Goal: Obtain resource: Download file/media

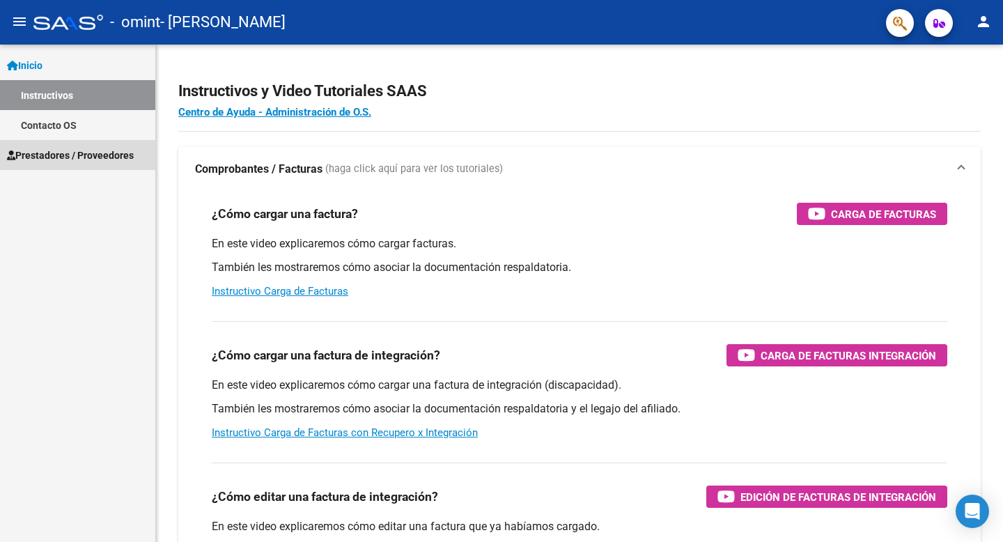
click at [72, 157] on span "Prestadores / Proveedores" at bounding box center [70, 155] width 127 height 15
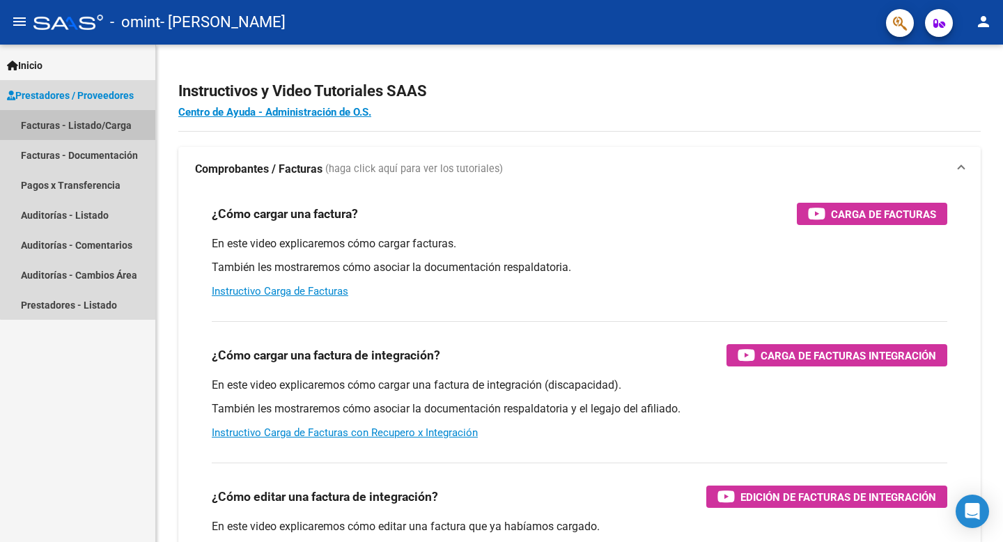
click at [84, 131] on link "Facturas - Listado/Carga" at bounding box center [77, 125] width 155 height 30
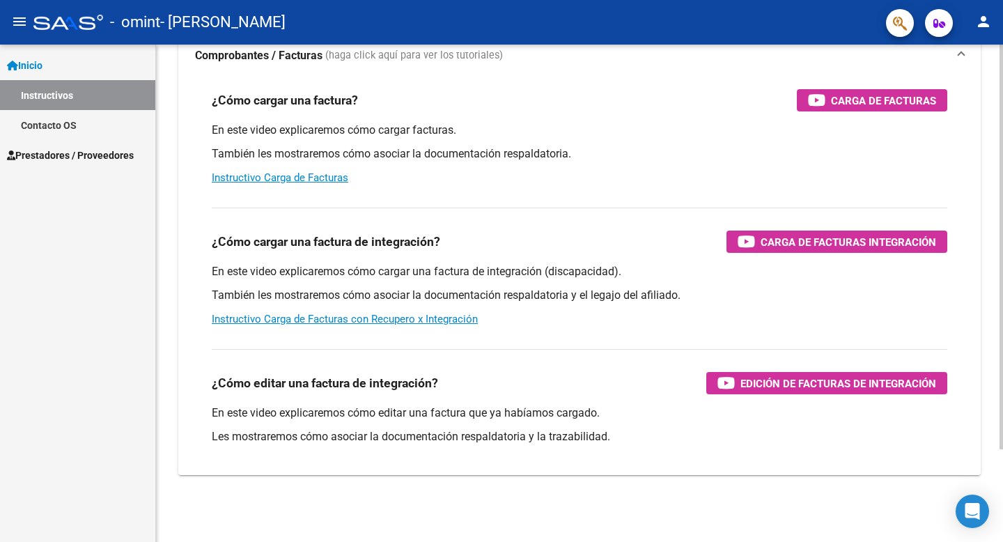
scroll to position [113, 0]
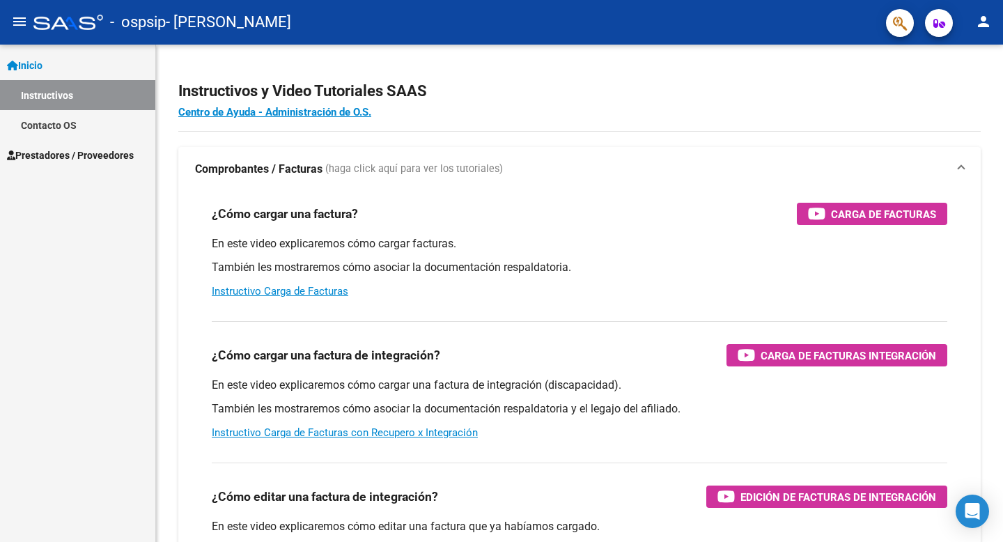
click at [116, 162] on span "Prestadores / Proveedores" at bounding box center [70, 155] width 127 height 15
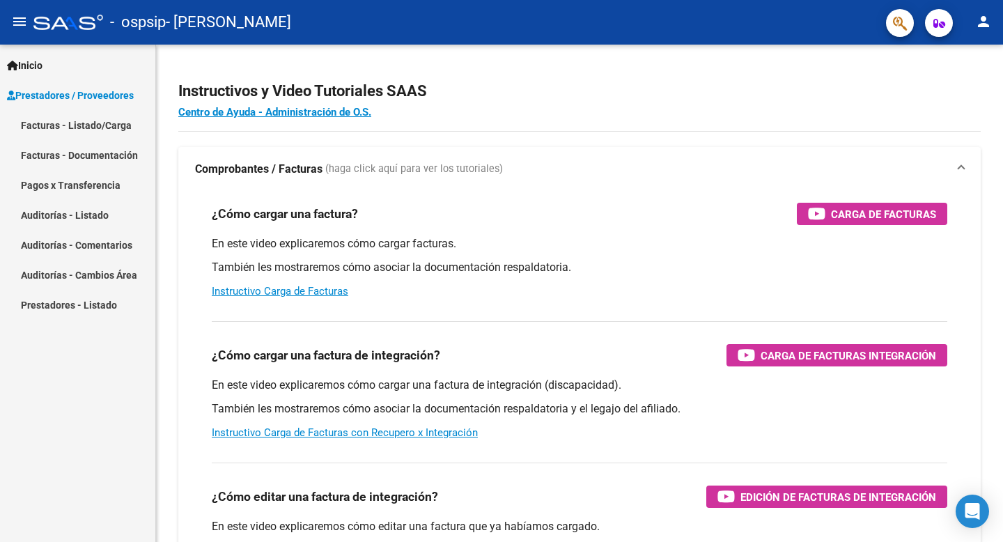
click at [114, 127] on link "Facturas - Listado/Carga" at bounding box center [77, 125] width 155 height 30
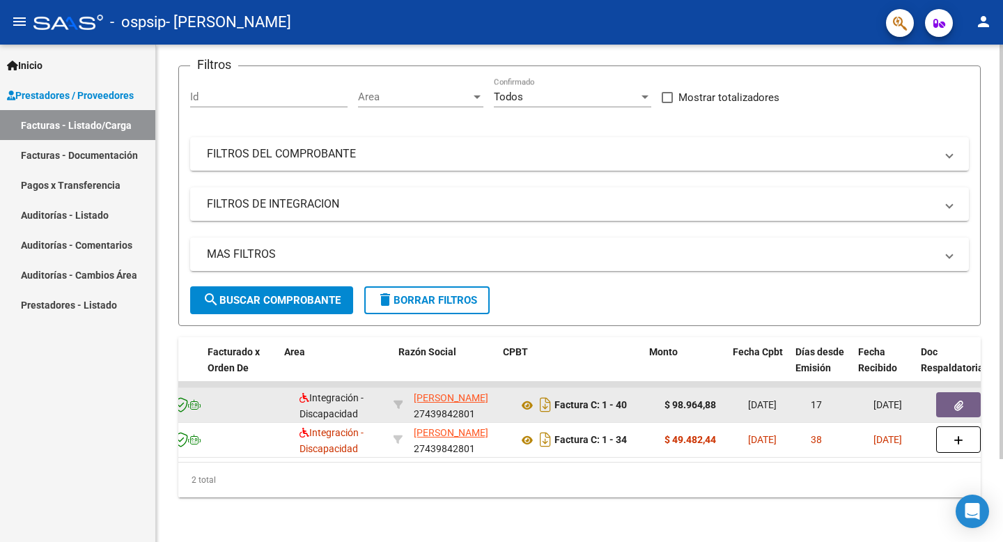
scroll to position [0, 198]
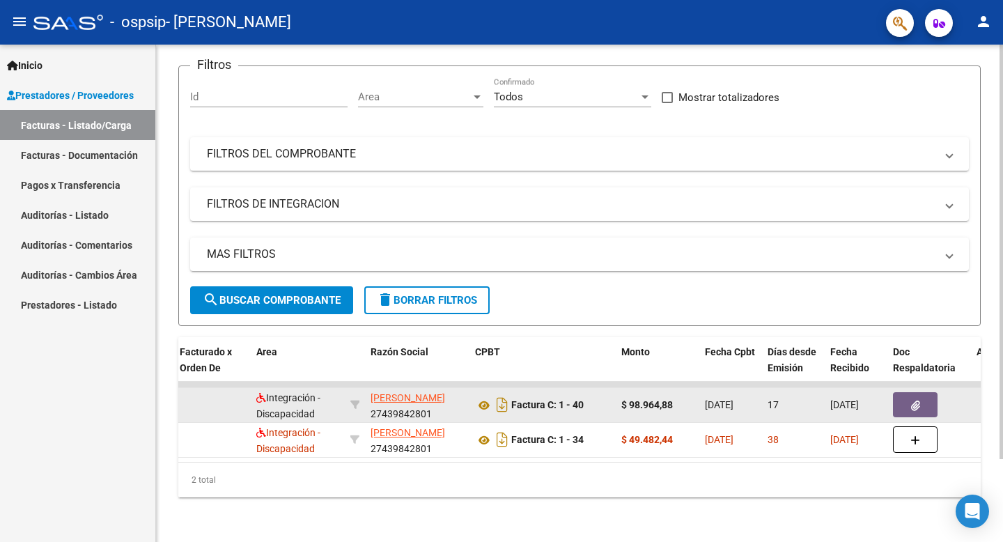
click at [901, 399] on button "button" at bounding box center [915, 404] width 45 height 25
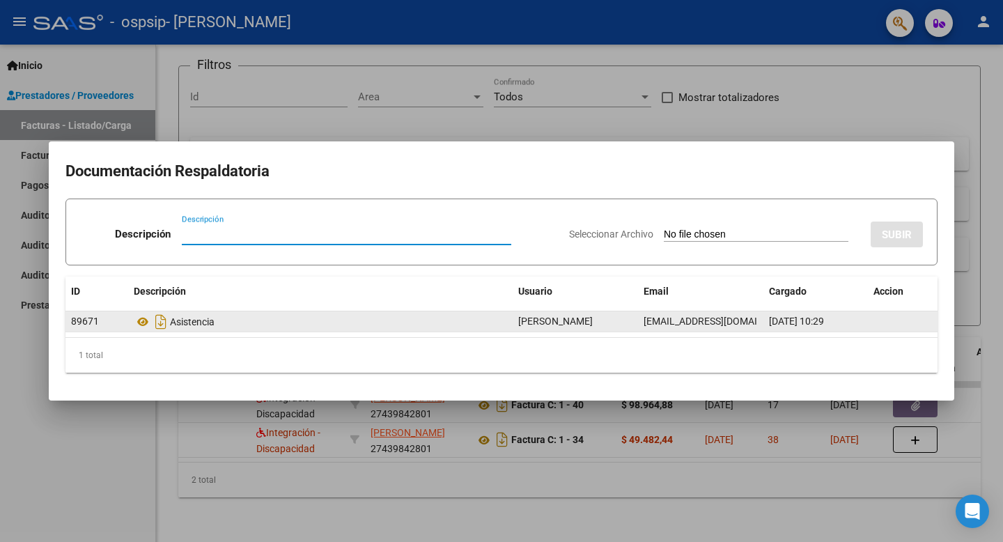
click at [169, 318] on div "Asistencia" at bounding box center [320, 322] width 373 height 22
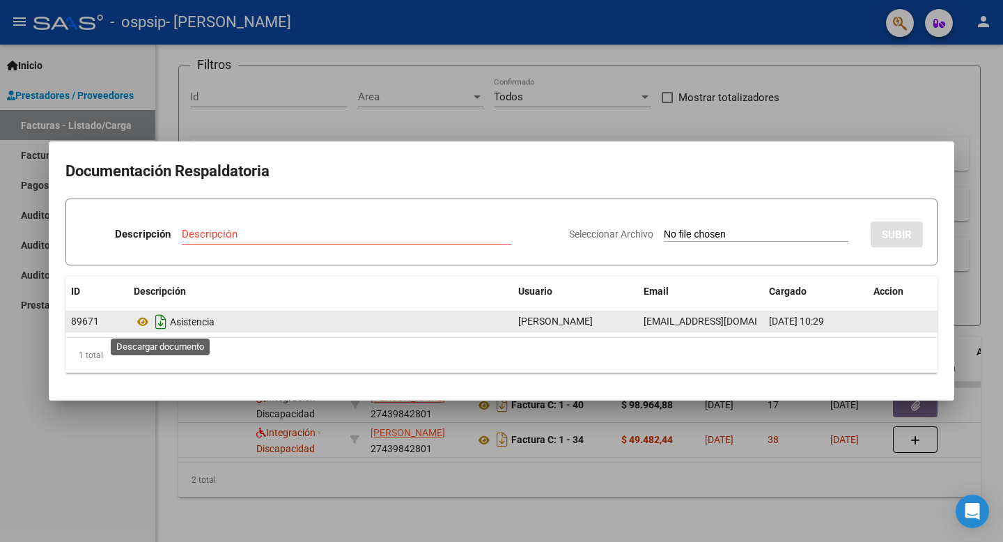
click at [162, 324] on icon "Descargar documento" at bounding box center [161, 322] width 18 height 22
click at [491, 119] on div at bounding box center [501, 271] width 1003 height 542
